Goal: Find contact information: Find contact information

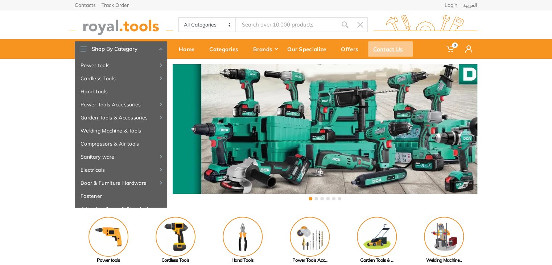
click at [392, 49] on div "Contact Us" at bounding box center [390, 48] width 45 height 15
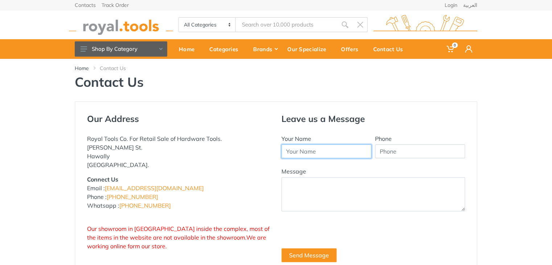
click at [317, 145] on input "Your Name" at bounding box center [327, 151] width 90 height 14
type input "[PERSON_NAME]"
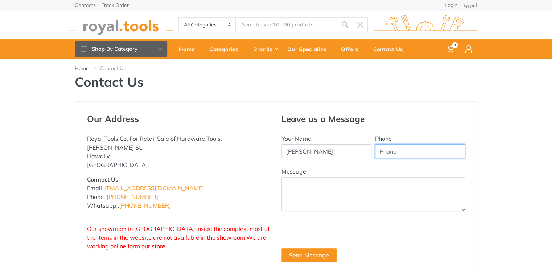
click at [401, 152] on input "Phone" at bounding box center [420, 151] width 90 height 14
type input "+966549120715"
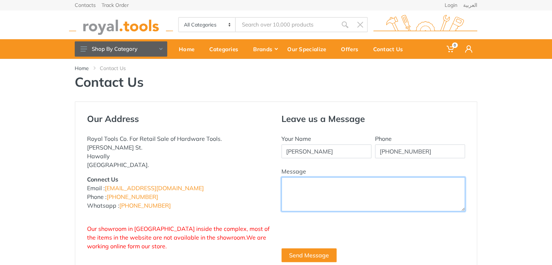
click at [303, 184] on textarea "Message" at bounding box center [374, 194] width 184 height 34
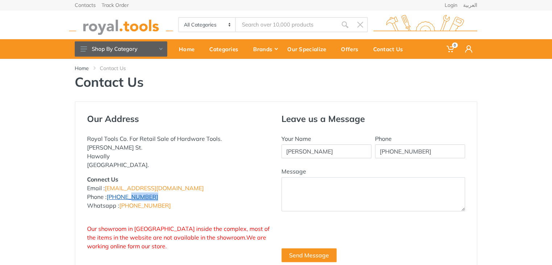
drag, startPoint x: 155, startPoint y: 196, endPoint x: 128, endPoint y: 197, distance: 27.6
click at [128, 197] on p "Connect Us Email : info@royal.tools Phone : +965 22620757 Whatsapp : +965 96777…" at bounding box center [179, 192] width 184 height 35
click at [192, 180] on p "Connect Us Email : info@royal.tools Phone : +965 22620757 Whatsapp : +965 96777…" at bounding box center [179, 192] width 184 height 35
drag, startPoint x: 154, startPoint y: 185, endPoint x: 106, endPoint y: 191, distance: 48.2
click at [106, 191] on p "Connect Us Email : info@royal.tools Phone : +965 22620757 Whatsapp : +965 96777…" at bounding box center [179, 192] width 184 height 35
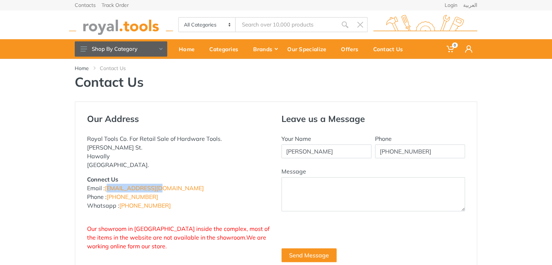
copy link "[EMAIL_ADDRESS][DOMAIN_NAME]"
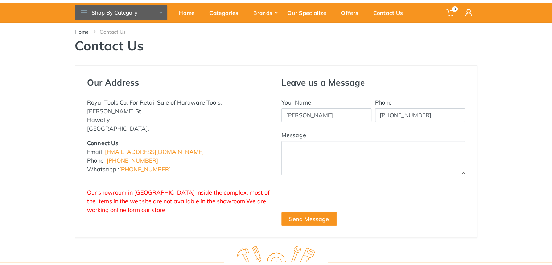
click at [167, 144] on p "Connect Us Email : info@royal.tools Phone : +965 22620757 Whatsapp : +965 96777…" at bounding box center [179, 156] width 184 height 35
drag, startPoint x: 168, startPoint y: 169, endPoint x: 125, endPoint y: 168, distance: 43.6
click at [125, 168] on p "Connect Us Email : info@royal.tools Phone : +965 22620757 Whatsapp : +965 96777…" at bounding box center [179, 156] width 184 height 35
copy link "965 96777125"
